Goal: Task Accomplishment & Management: Manage account settings

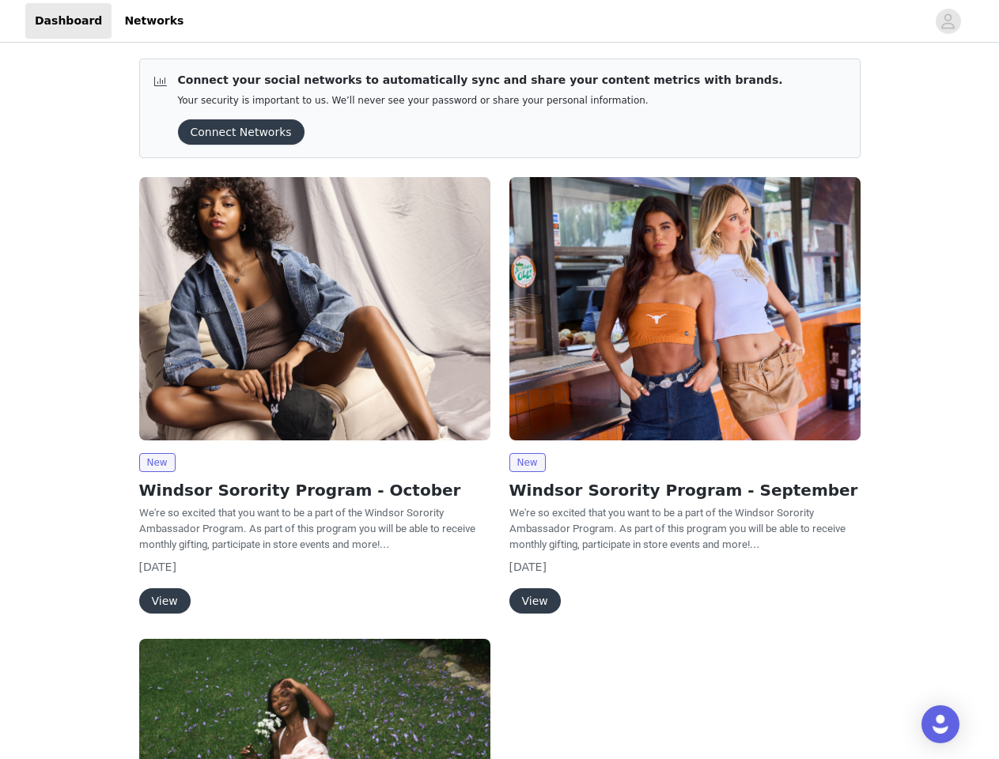
click at [500, 380] on div "New Windsor Sorority Program - September We're so excited that you want to be a…" at bounding box center [685, 399] width 370 height 462
click at [499, 21] on div at bounding box center [559, 21] width 733 height 36
click at [948, 21] on icon "avatar" at bounding box center [947, 21] width 15 height 25
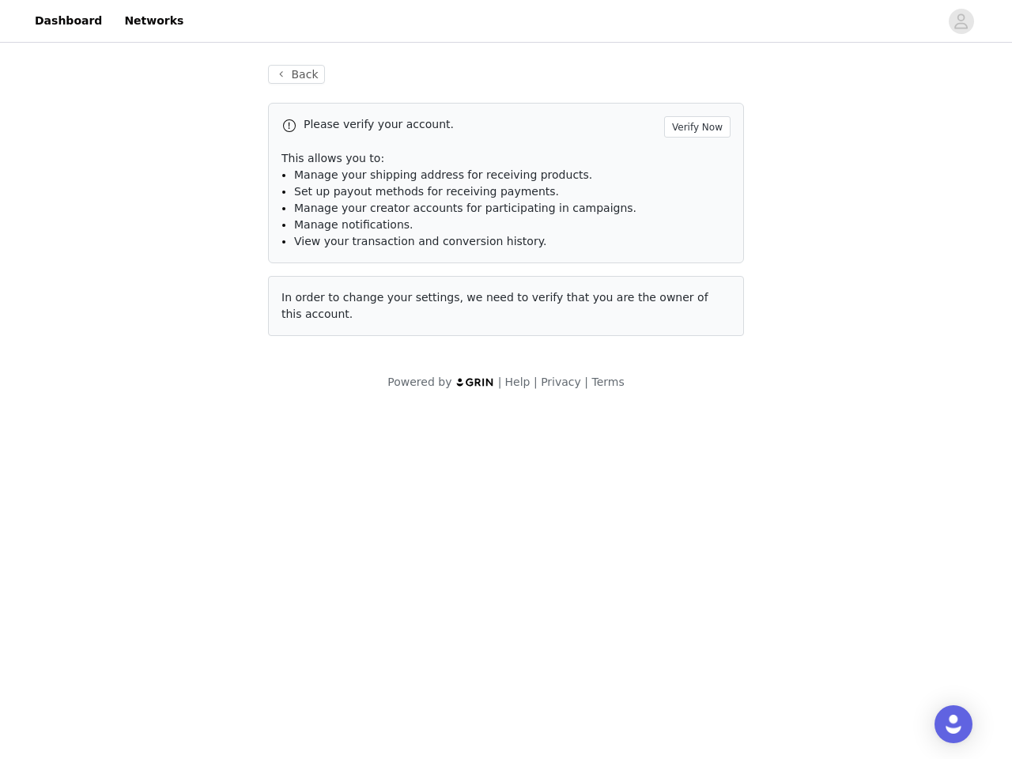
click at [236, 132] on div "Back Please verify your account. Verify Now This allows you to: Manage your shi…" at bounding box center [506, 228] width 1012 height 364
click at [315, 308] on div "In order to change your settings, we need to verify that you are the owner of t…" at bounding box center [506, 306] width 476 height 60
click at [157, 463] on body "Dashboard Networks Back Please verify your account. Verify Now This allows you …" at bounding box center [506, 379] width 1012 height 759
click at [164, 601] on body "Dashboard Networks Back Please verify your account. Verify Now This allows you …" at bounding box center [506, 379] width 1012 height 759
click at [685, 308] on div "In order to change your settings, we need to verify that you are the owner of t…" at bounding box center [506, 306] width 476 height 60
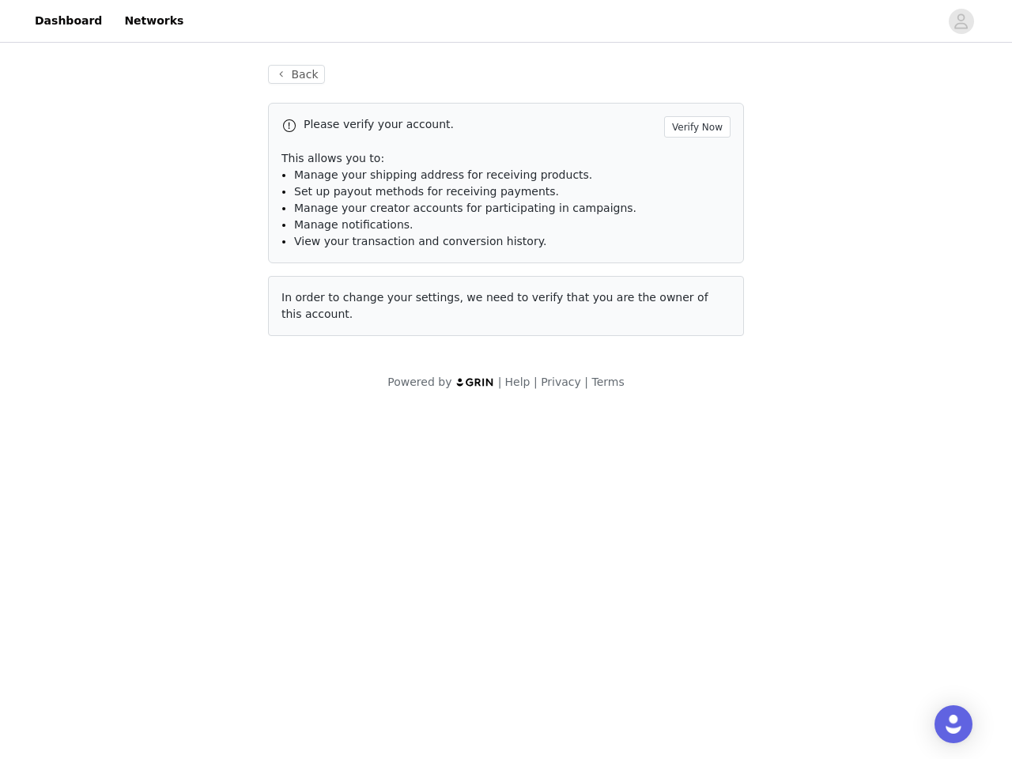
click at [527, 463] on body "Dashboard Networks Back Please verify your account. Verify Now This allows you …" at bounding box center [506, 379] width 1012 height 759
click at [534, 601] on body "Dashboard Networks Back Please verify your account. Verify Now This allows you …" at bounding box center [506, 379] width 1012 height 759
